Goal: Transaction & Acquisition: Subscribe to service/newsletter

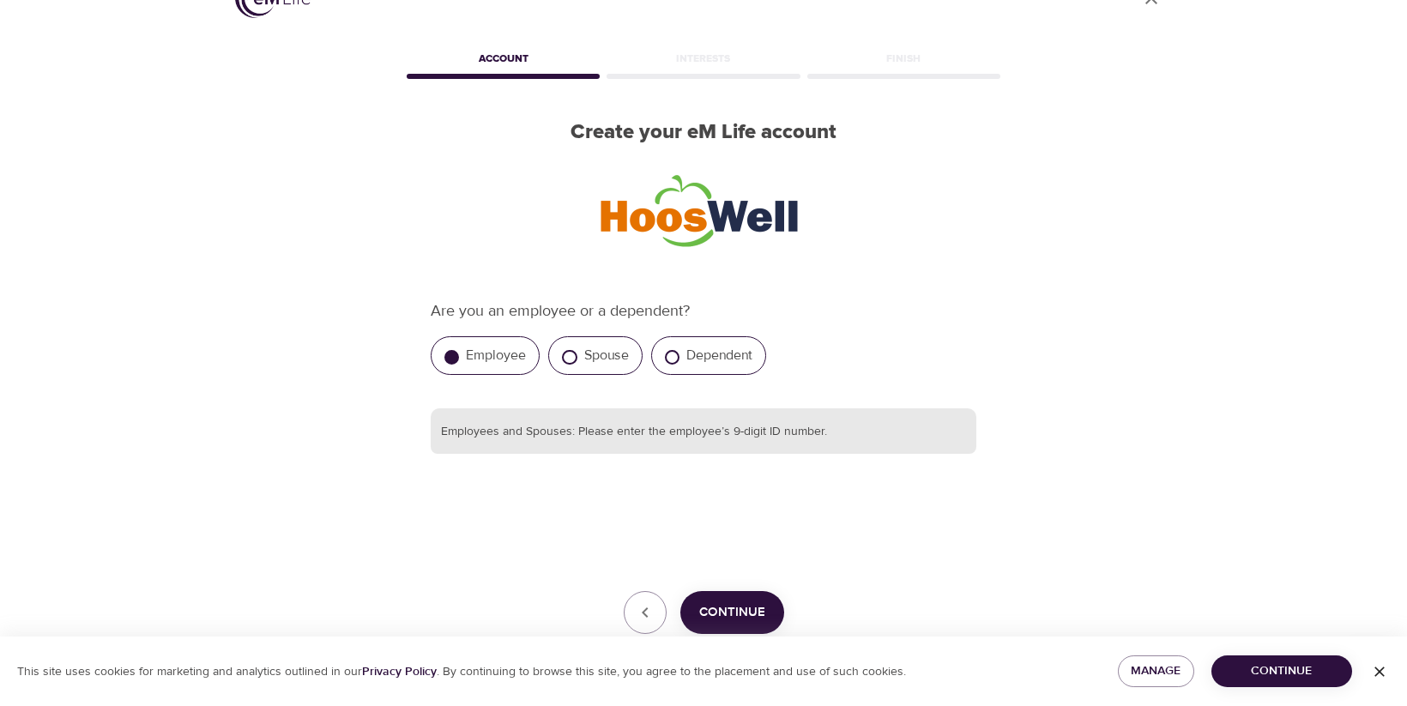
scroll to position [55, 0]
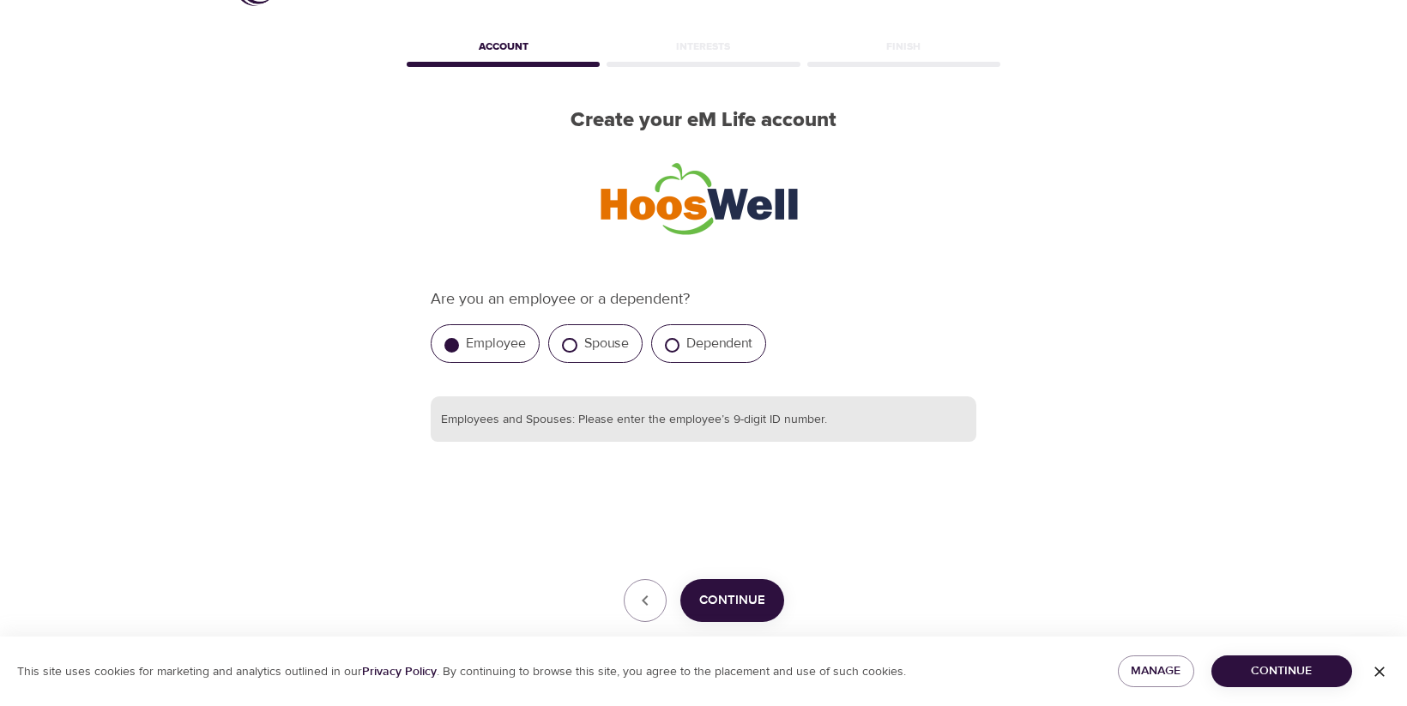
click at [676, 433] on input "text" at bounding box center [704, 419] width 546 height 46
click at [668, 435] on input "text" at bounding box center [704, 419] width 546 height 46
paste input "379364505"
click at [743, 608] on span "Continue" at bounding box center [732, 601] width 66 height 22
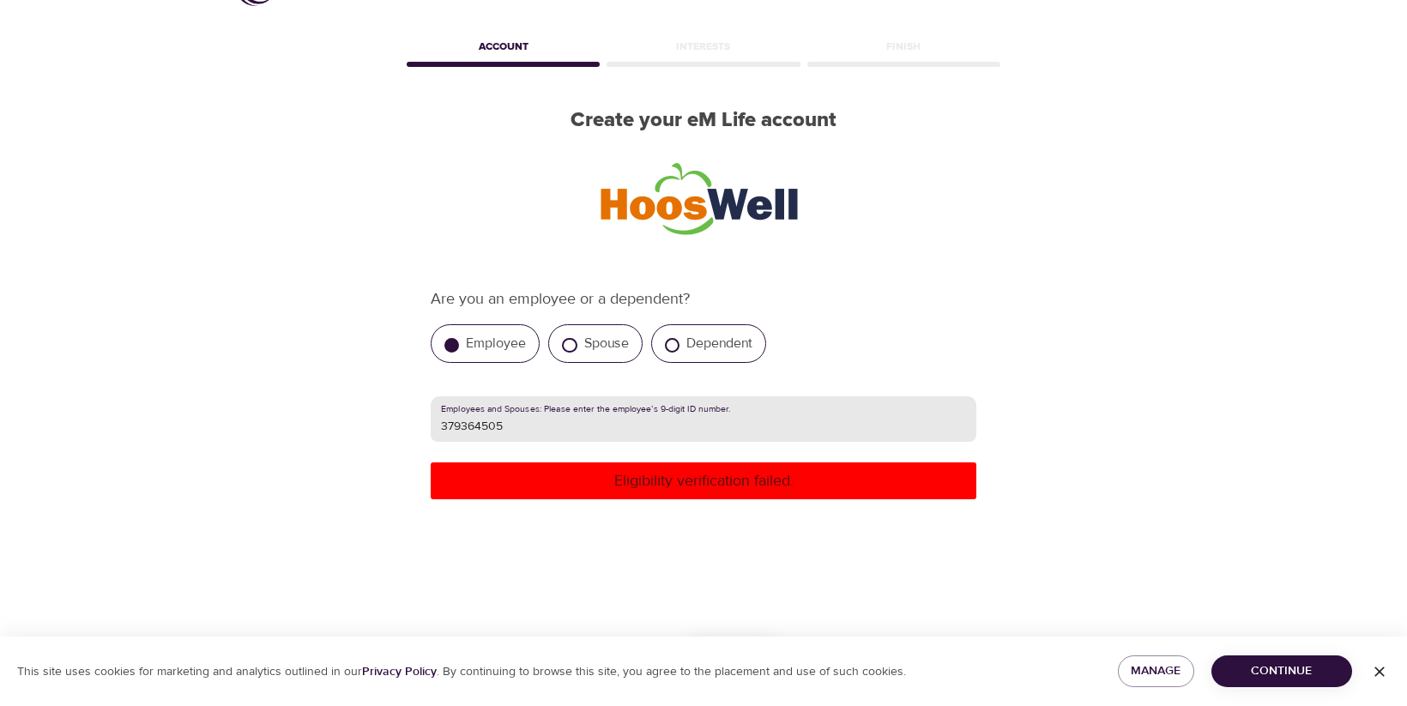
click at [541, 423] on input "379364505" at bounding box center [704, 419] width 546 height 46
type input "379364505"
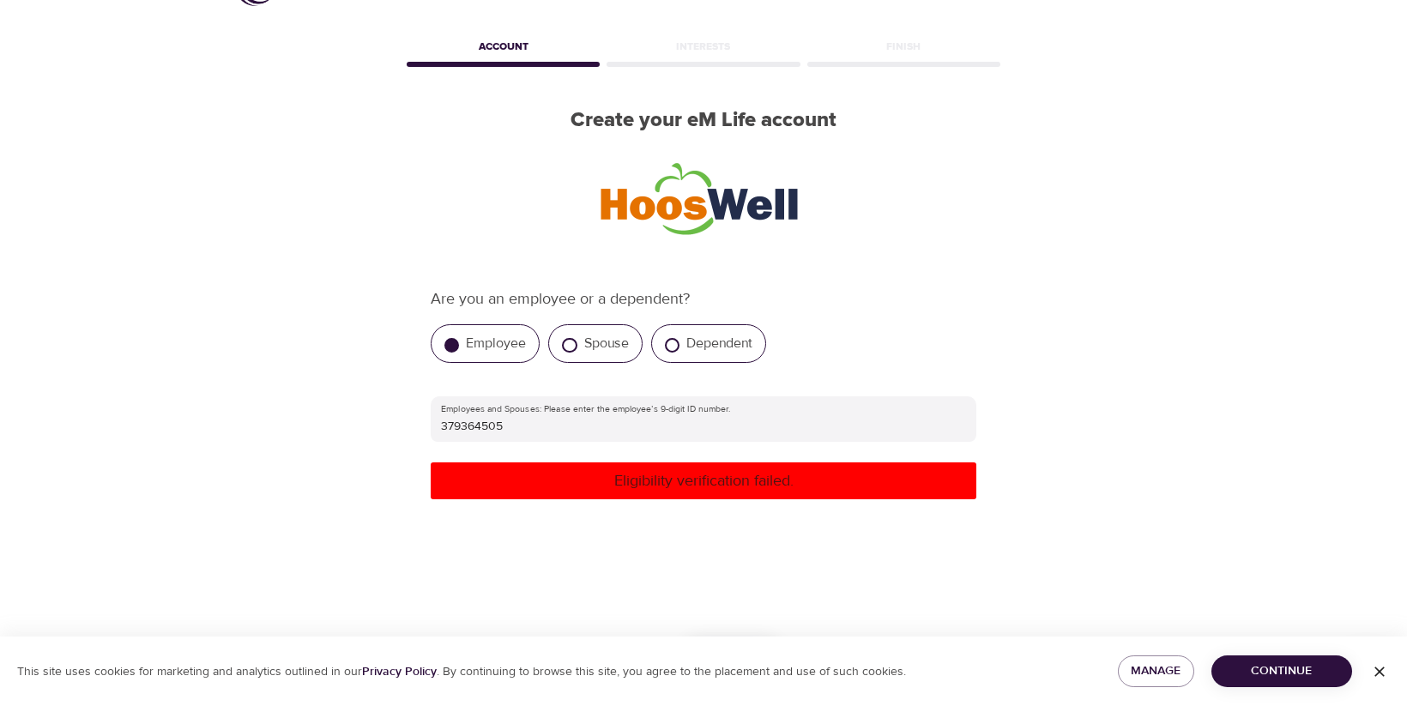
click at [674, 493] on div "Eligibility verification failed." at bounding box center [704, 481] width 546 height 37
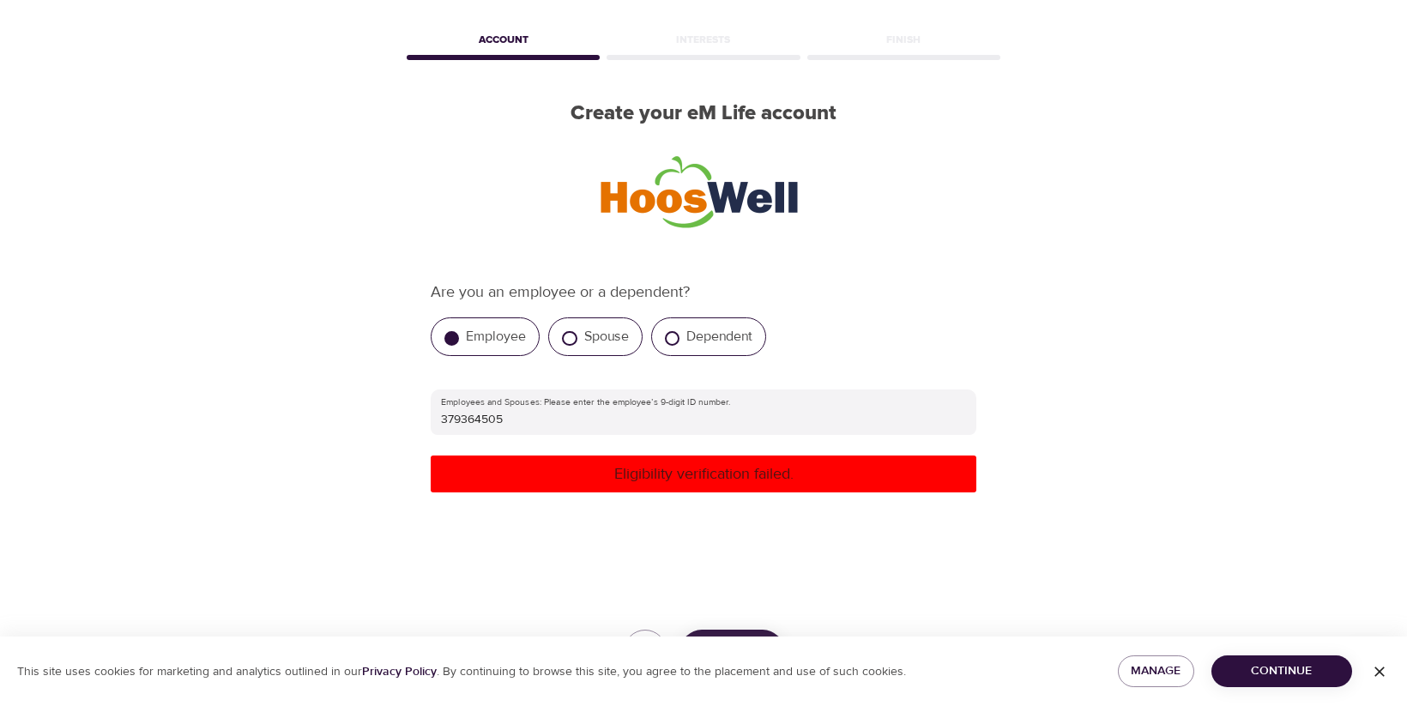
click at [507, 343] on div "Employee" at bounding box center [485, 337] width 109 height 39
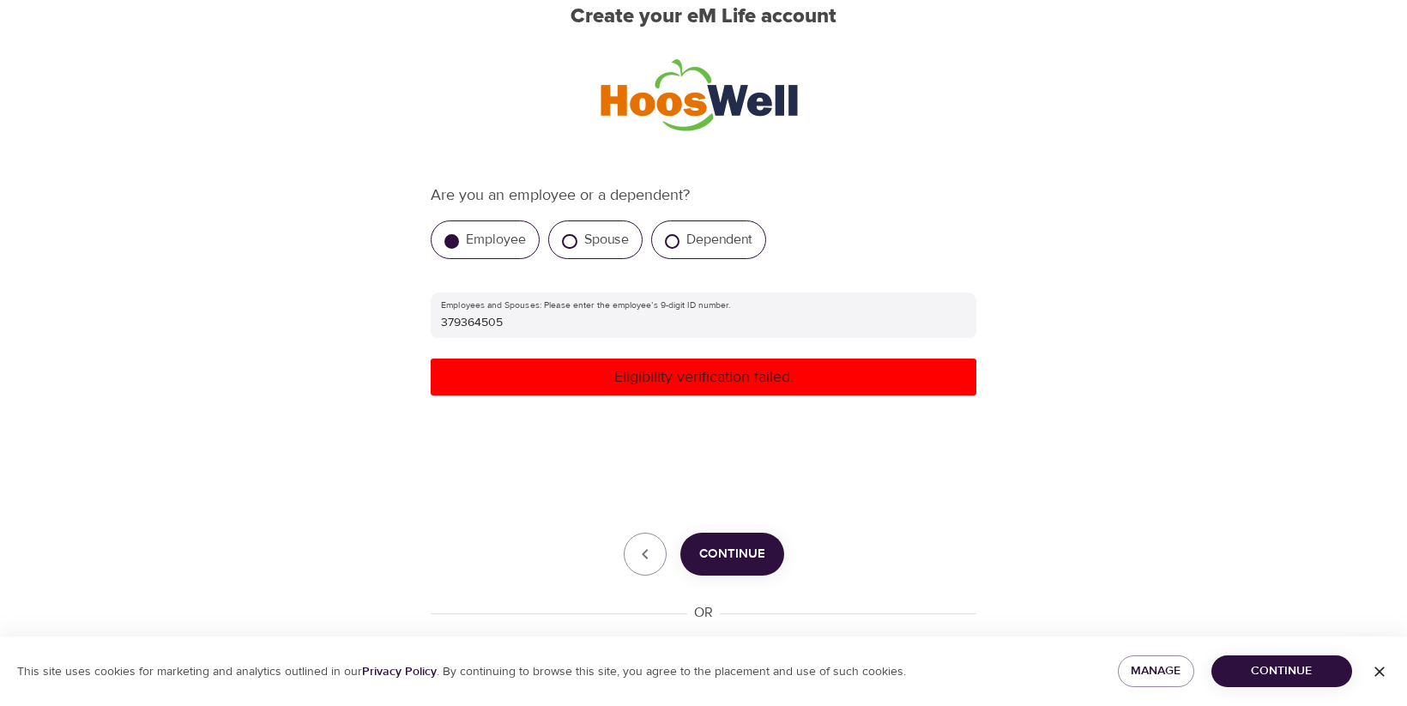
scroll to position [294, 0]
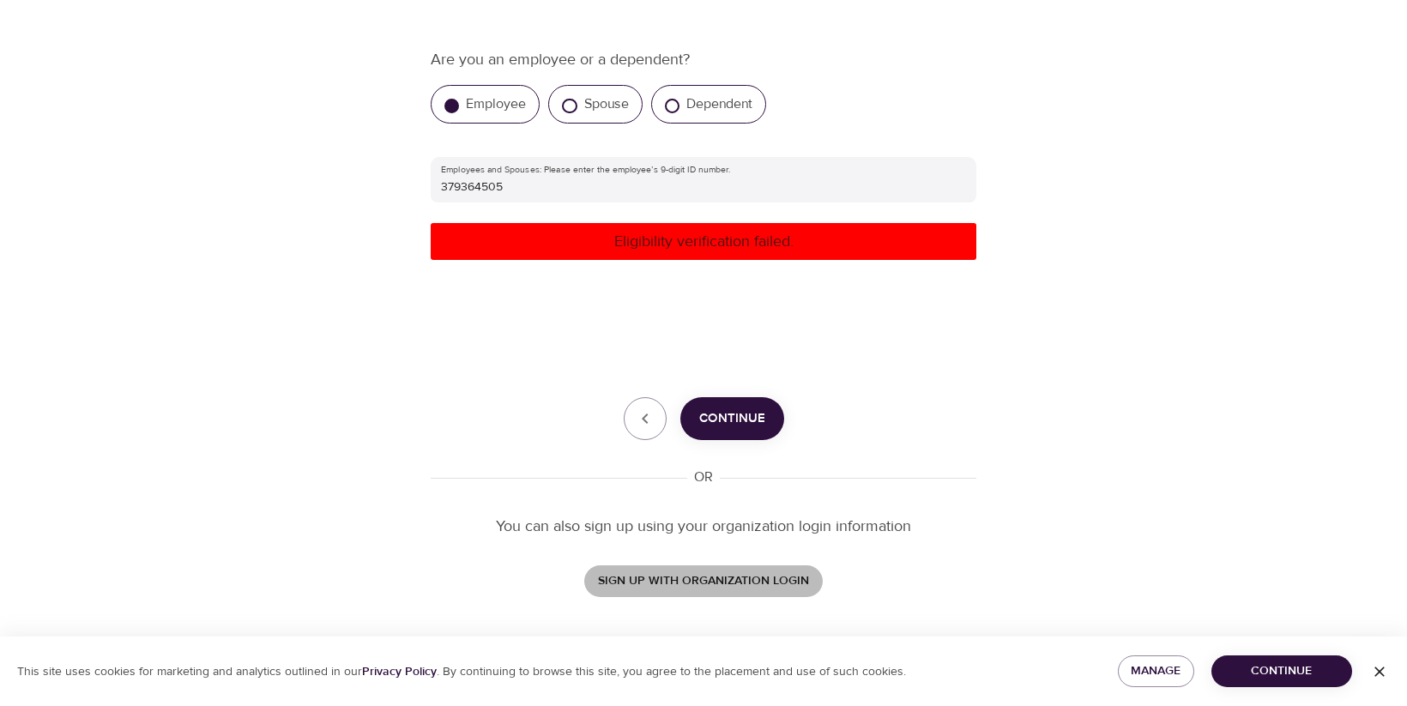
click at [750, 585] on span "SIGN UP WITH ORGANIZATION LOGIN" at bounding box center [703, 581] width 211 height 21
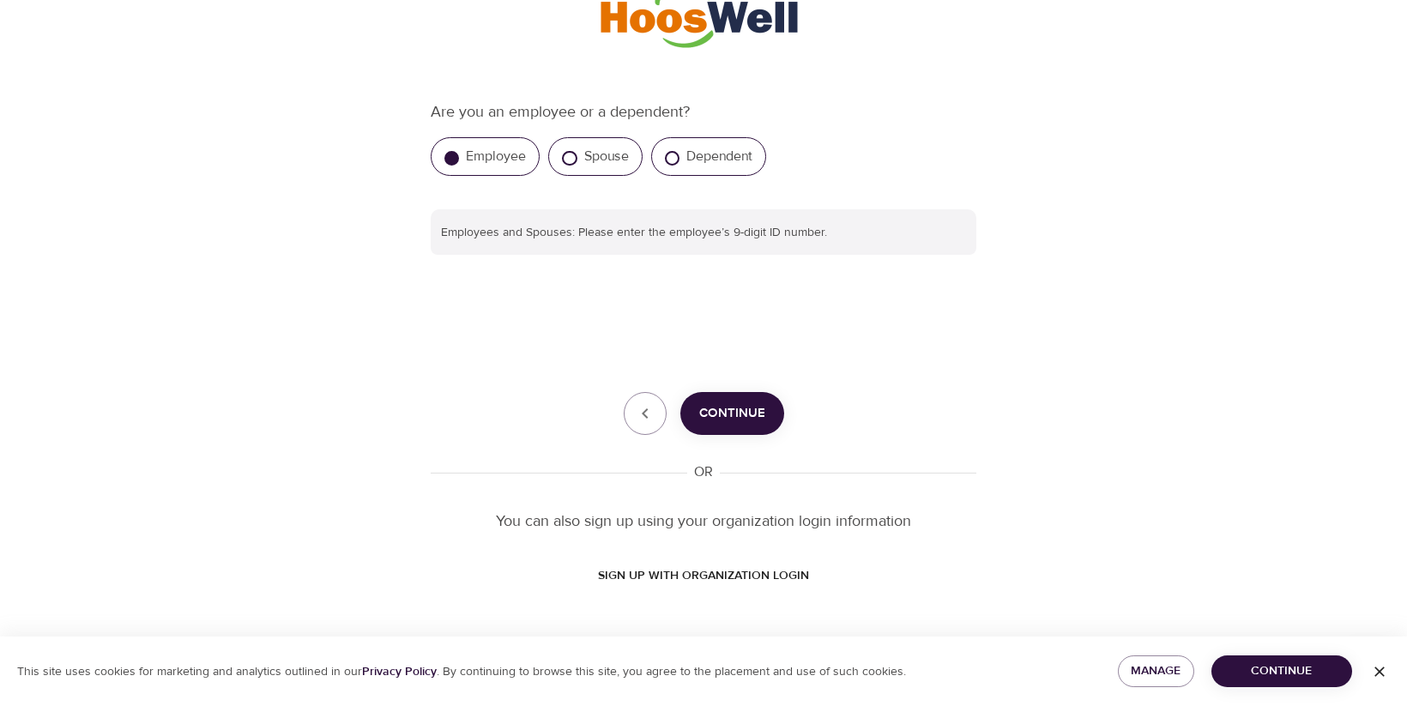
scroll to position [243, 0]
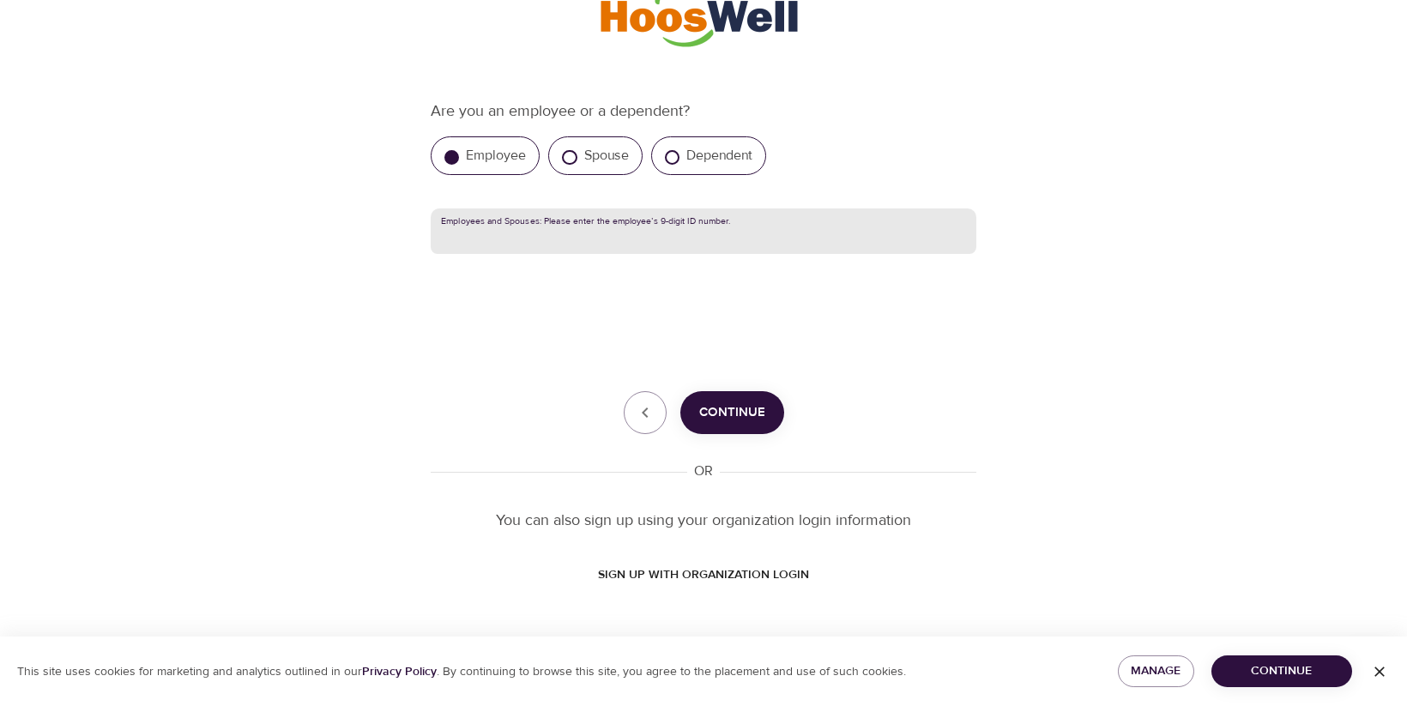
click at [741, 231] on input "text" at bounding box center [704, 232] width 546 height 46
type input "379364505"
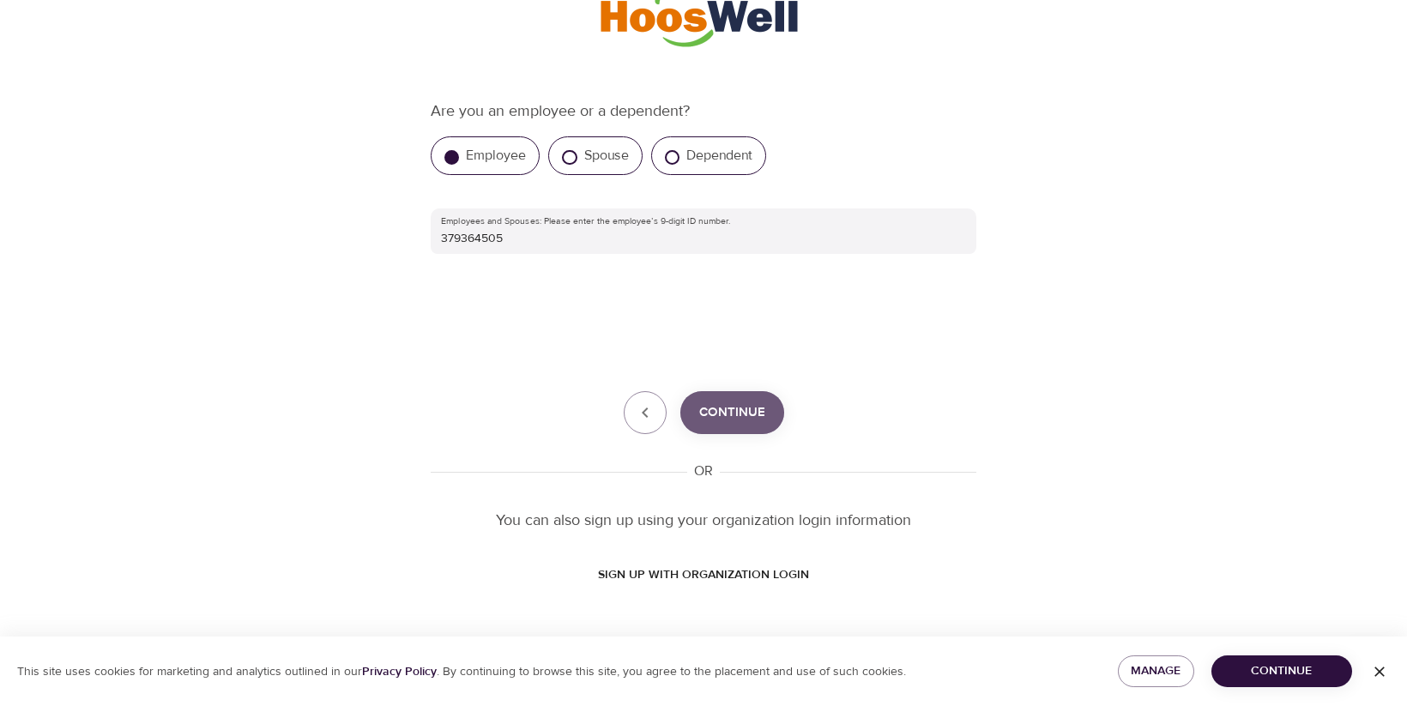
click at [720, 405] on span "Continue" at bounding box center [732, 413] width 66 height 22
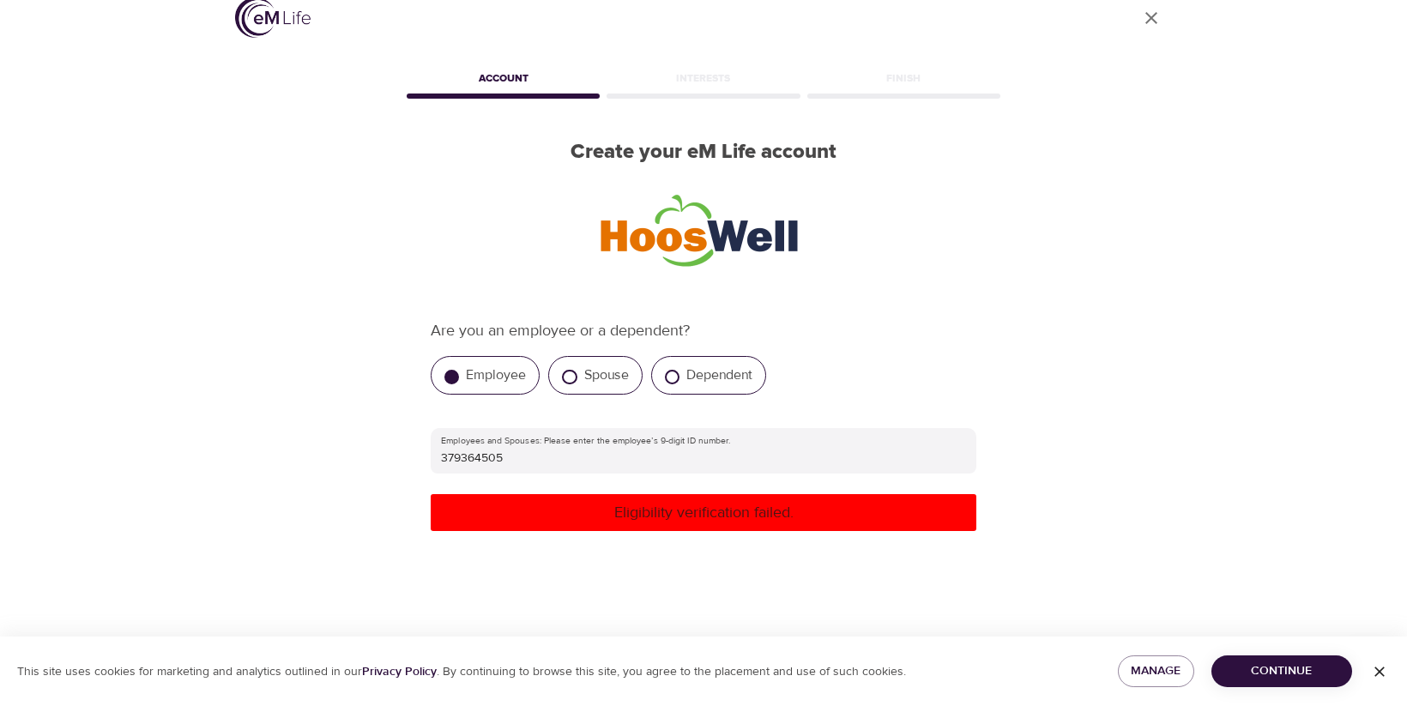
scroll to position [14, 0]
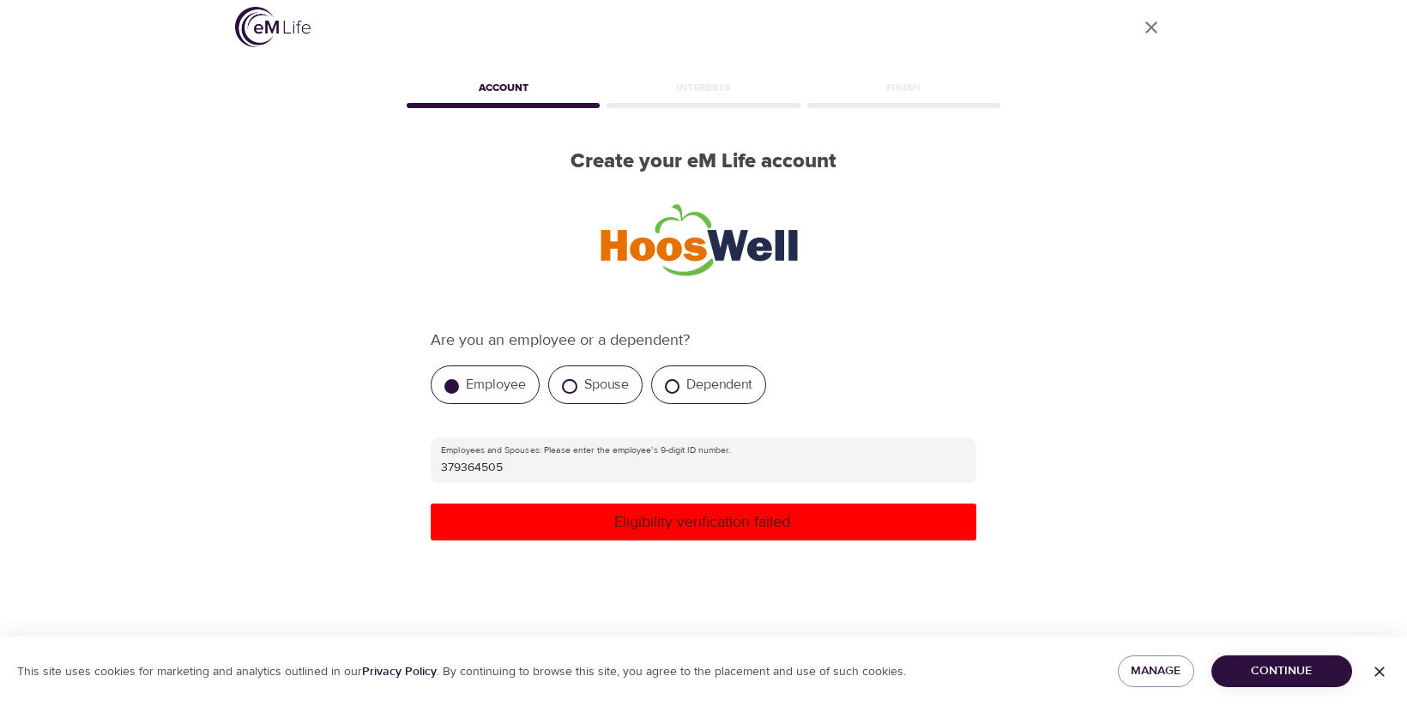
click at [1264, 671] on span "Continue" at bounding box center [1281, 671] width 113 height 21
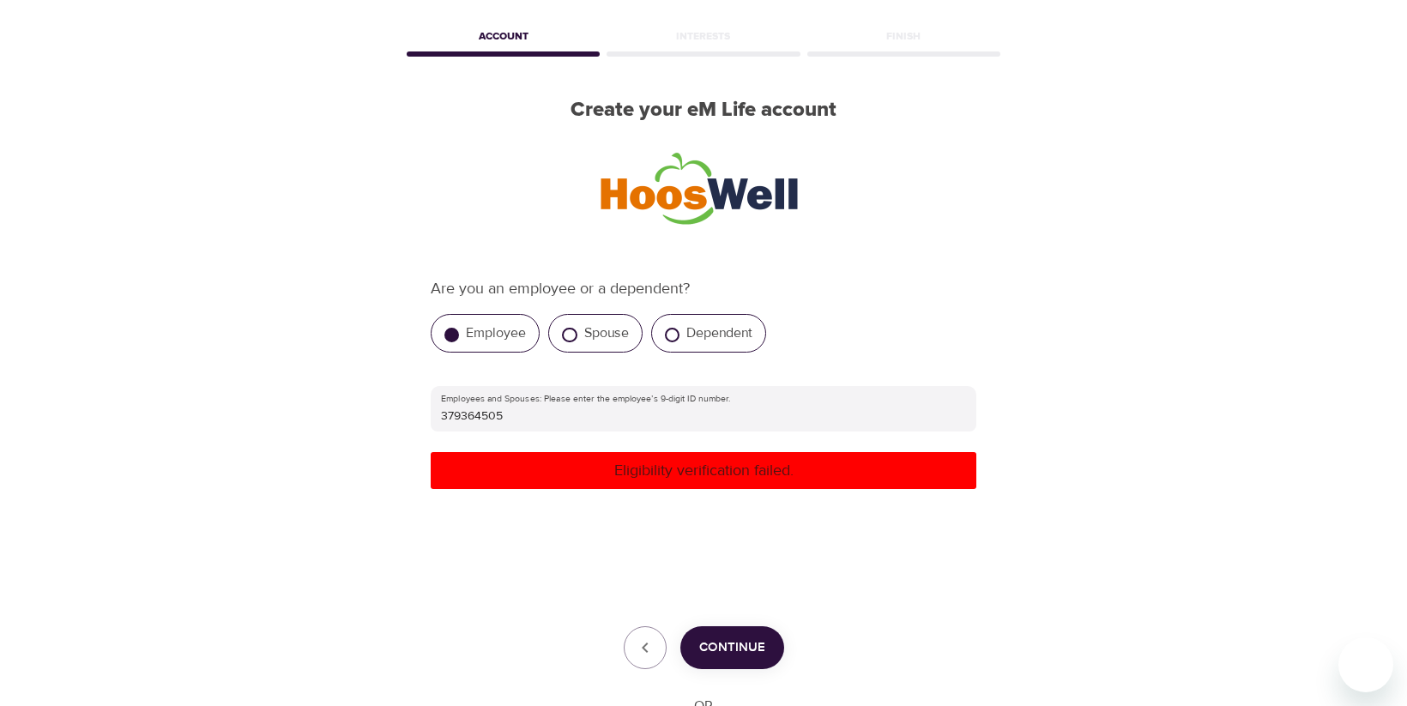
scroll to position [58, 0]
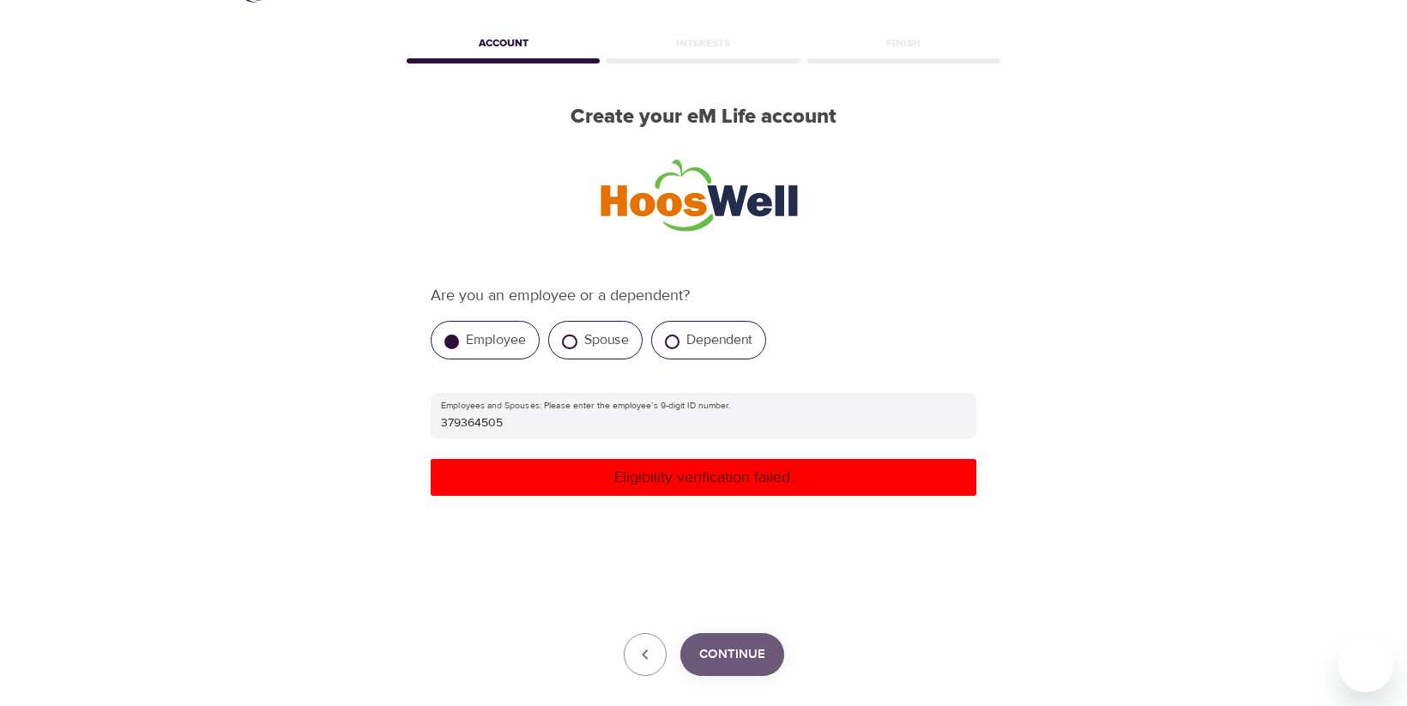
click at [750, 652] on span "Continue" at bounding box center [732, 655] width 66 height 22
